Goal: Task Accomplishment & Management: Use online tool/utility

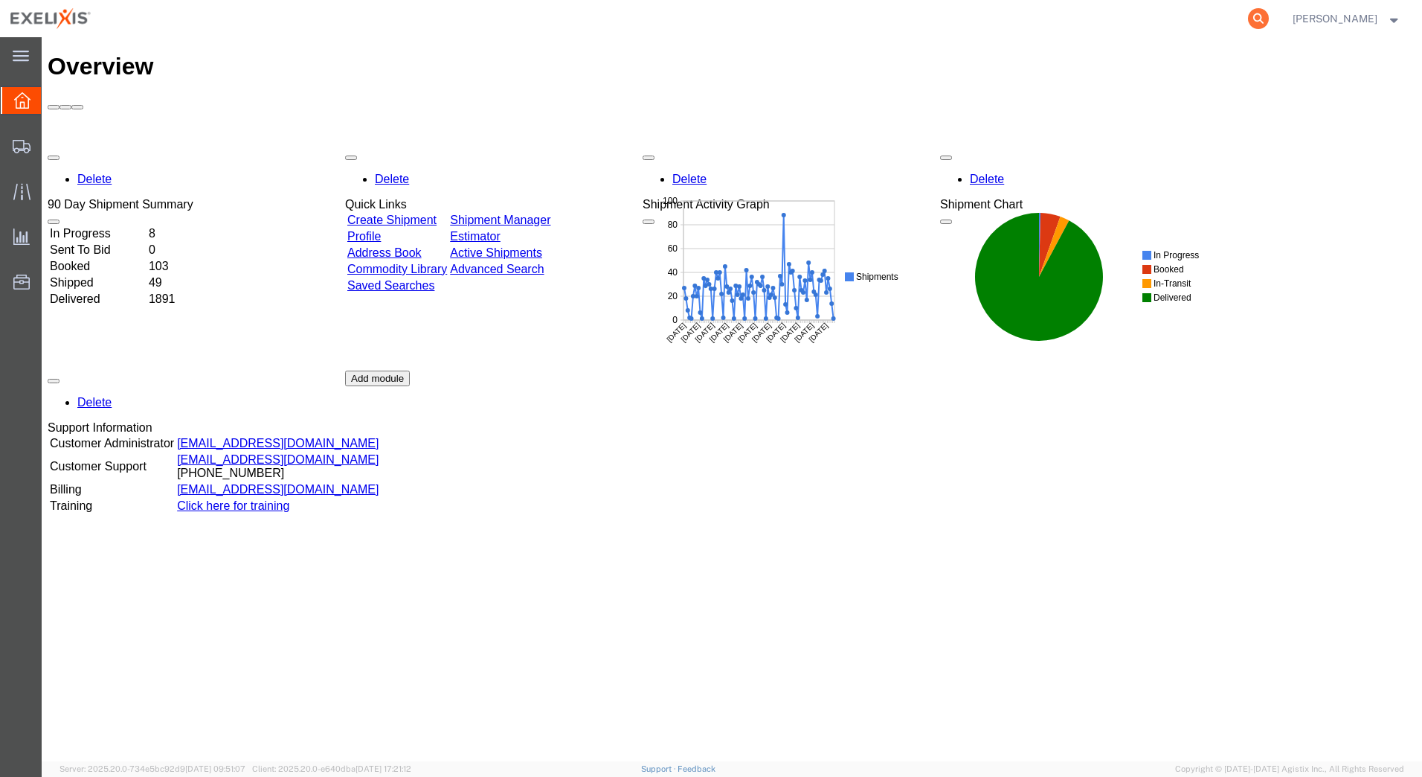
click at [1269, 20] on icon at bounding box center [1258, 18] width 21 height 21
paste input "H290364"
type input "H290364"
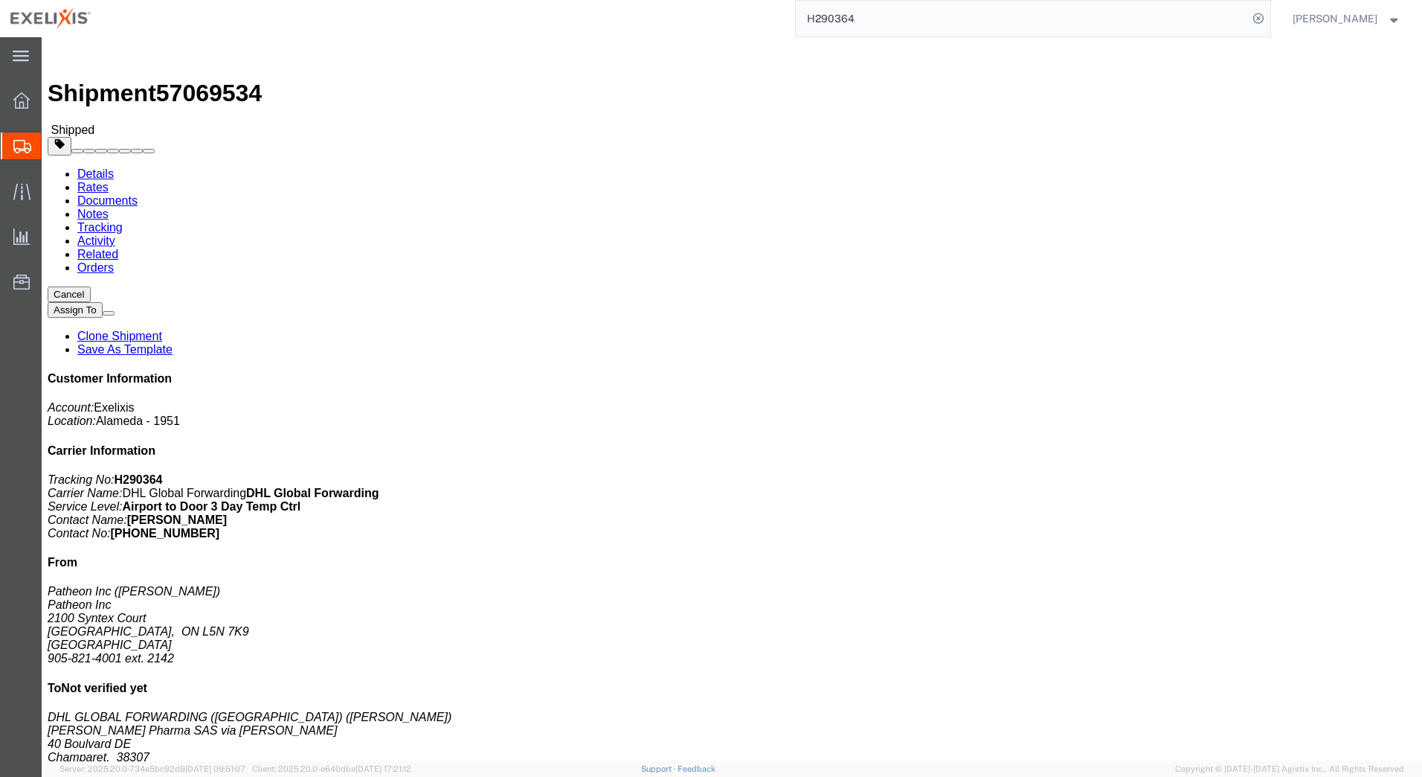
click link "Documents"
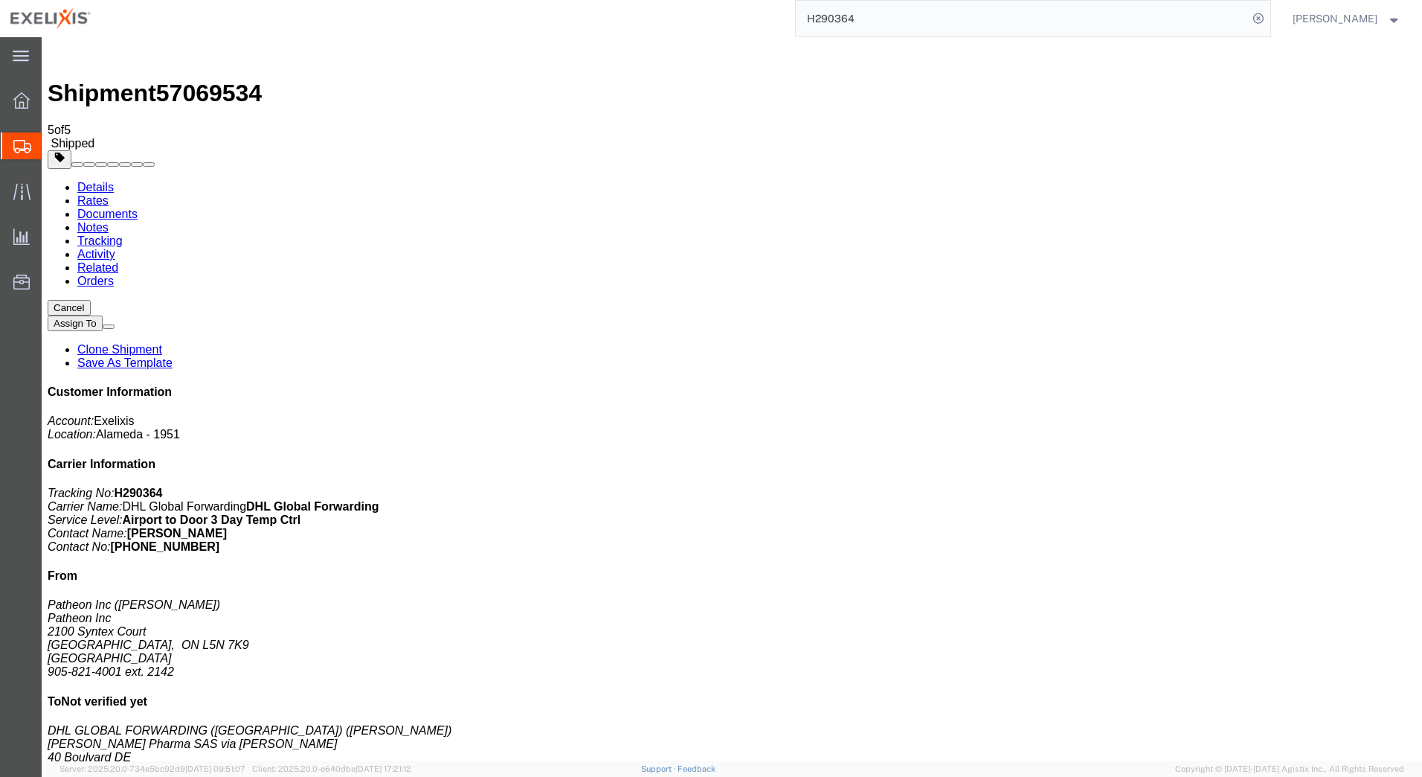
click at [91, 181] on link "Details" at bounding box center [95, 187] width 36 height 13
click link "Rates"
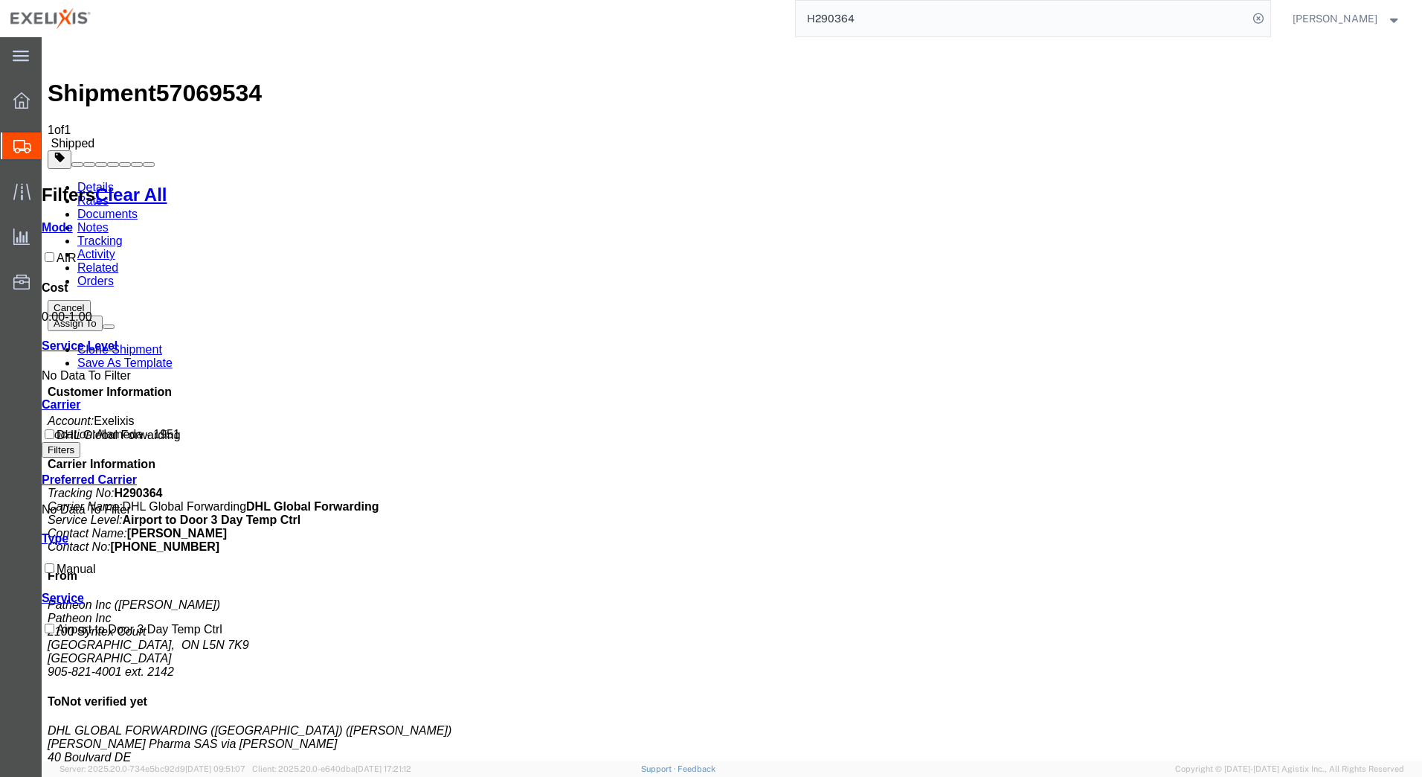
drag, startPoint x: 484, startPoint y: 213, endPoint x: 436, endPoint y: 213, distance: 48.4
click at [102, 181] on link "Details" at bounding box center [95, 187] width 36 height 13
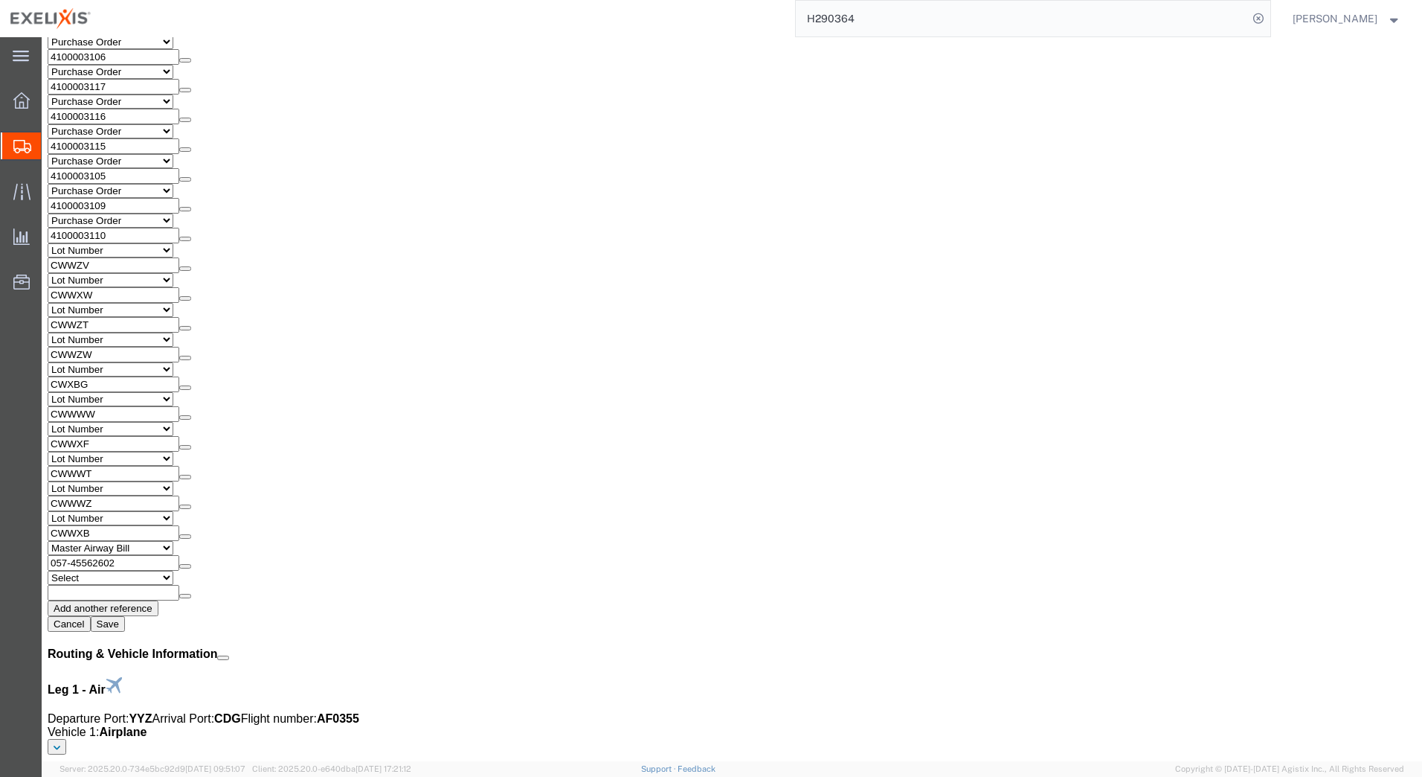
scroll to position [2305, 0]
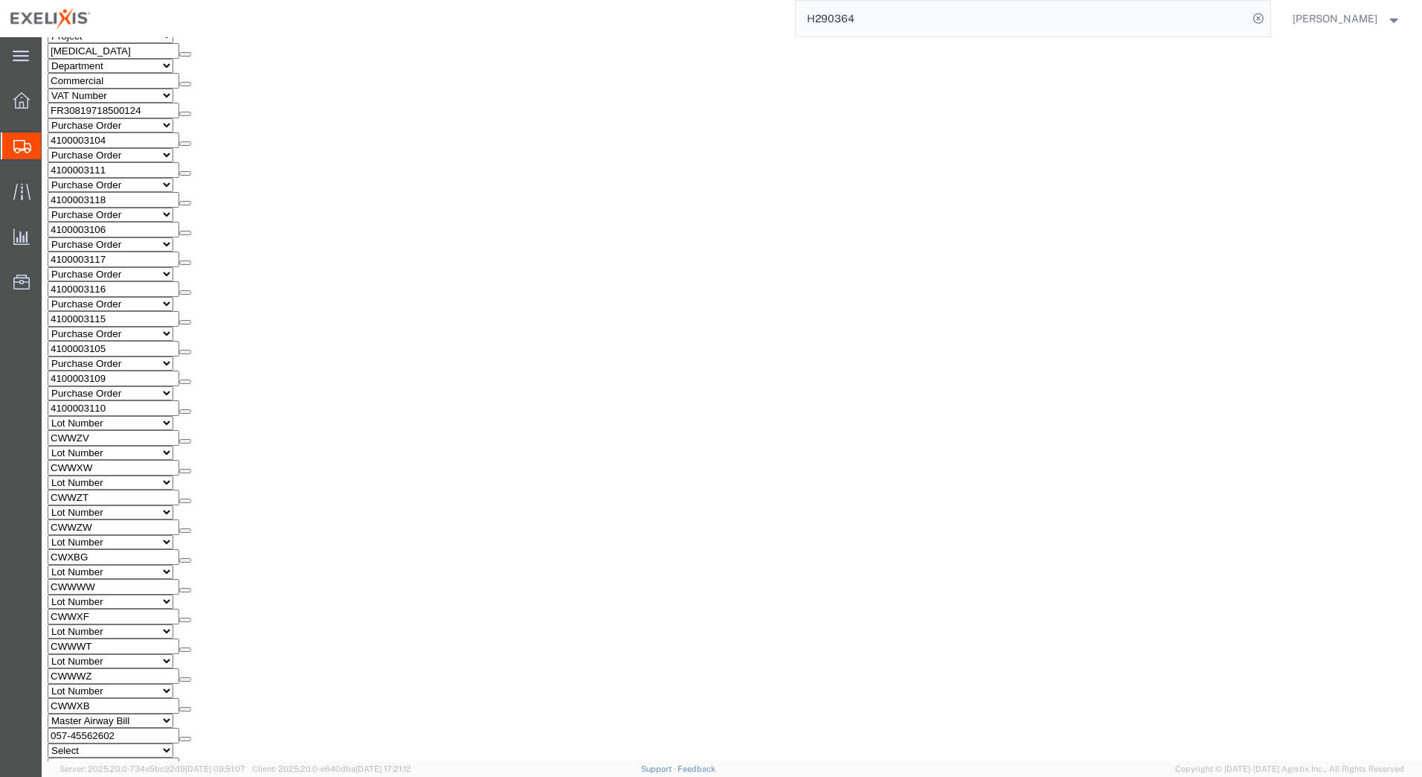
click link "Rates"
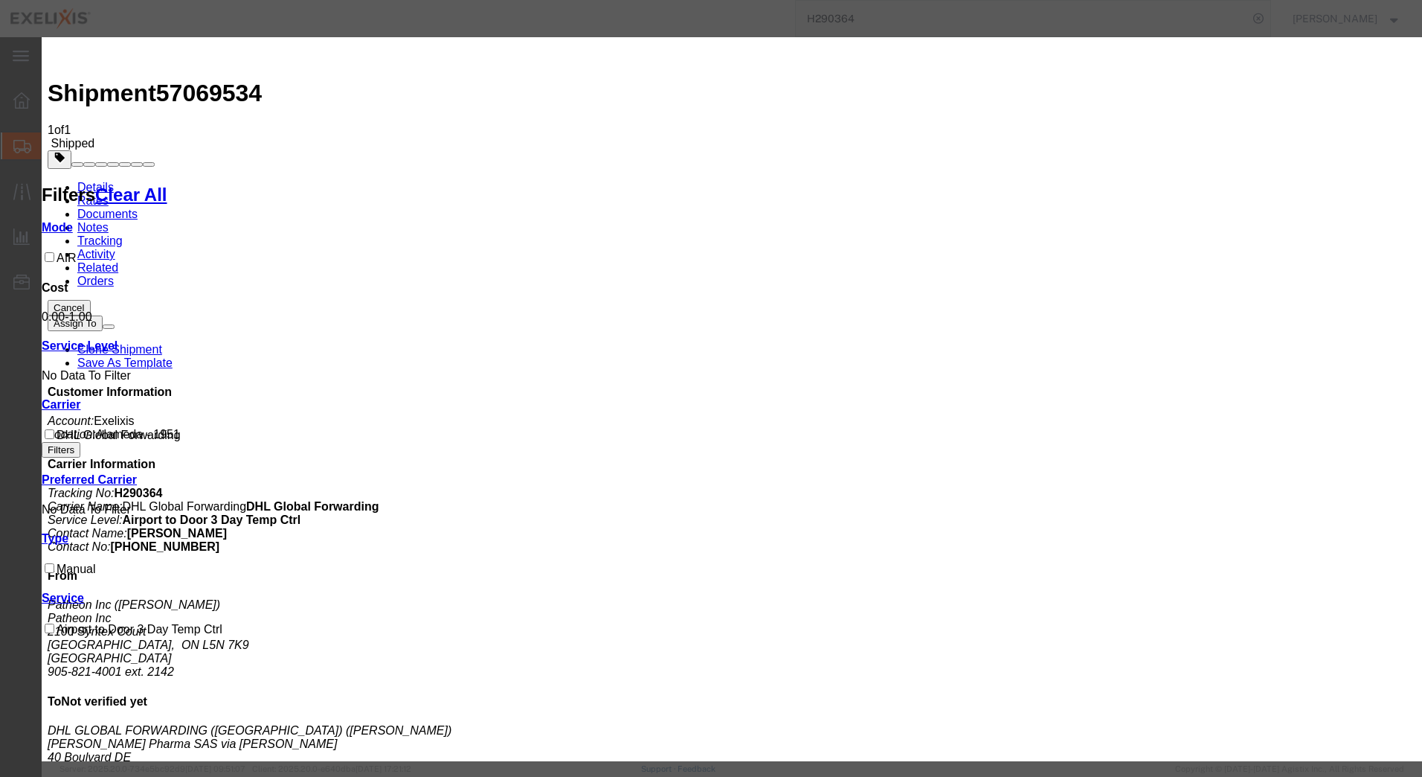
drag, startPoint x: 759, startPoint y: 117, endPoint x: 739, endPoint y: 113, distance: 19.7
type input "25095"
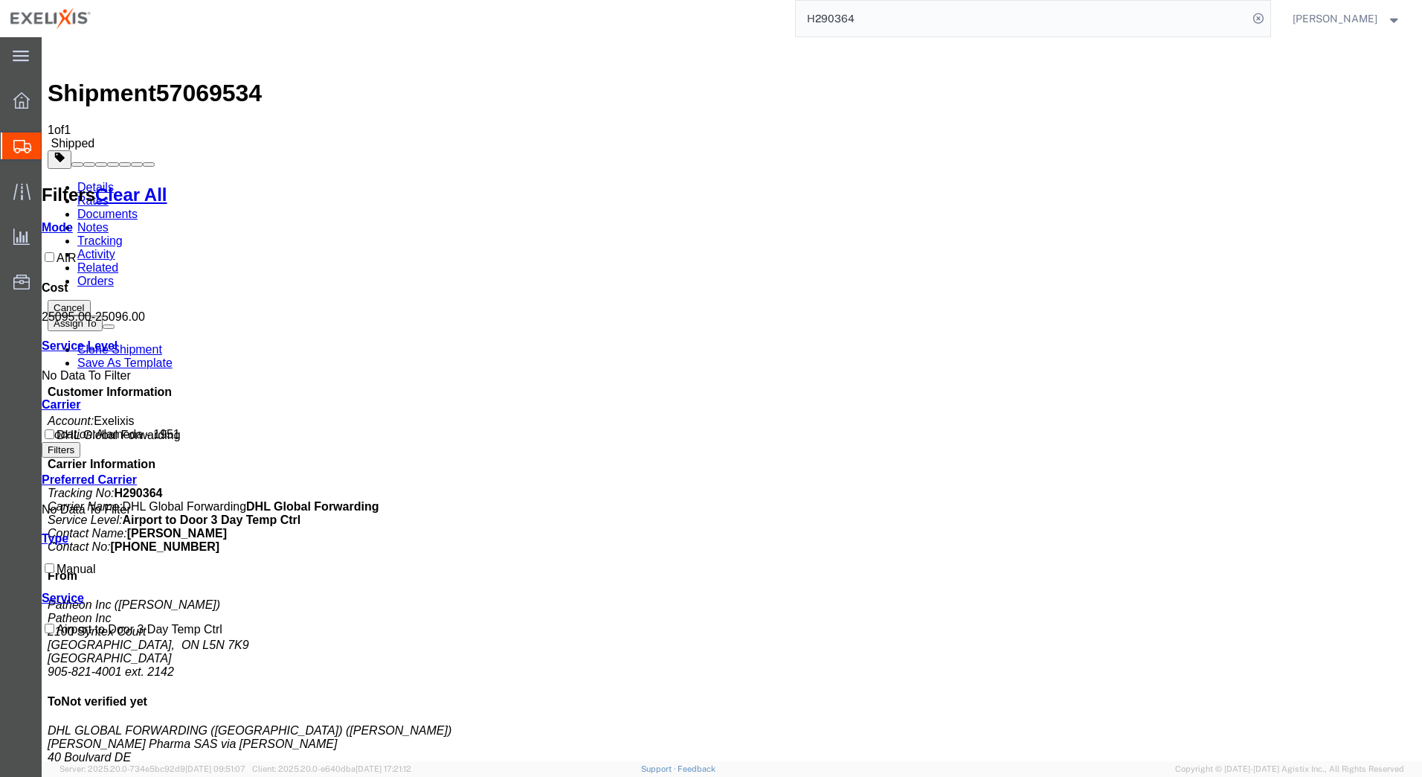
click at [138, 208] on link "Documents" at bounding box center [107, 214] width 60 height 13
